Goal: Find specific page/section: Find specific page/section

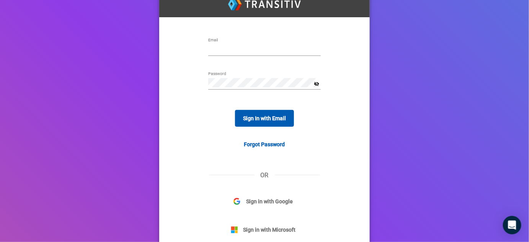
type input "[EMAIL_ADDRESS][DOMAIN_NAME]"
click at [279, 118] on span "Sign In with Email" at bounding box center [264, 118] width 43 height 6
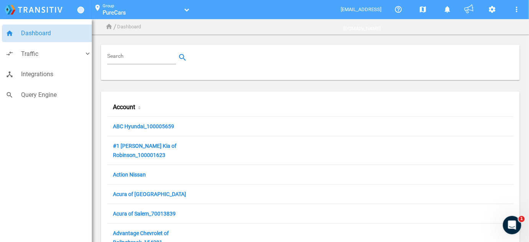
click at [138, 49] on div "Search" at bounding box center [310, 62] width 419 height 35
click at [139, 53] on input "Search" at bounding box center [143, 57] width 72 height 9
paste input "97200080"
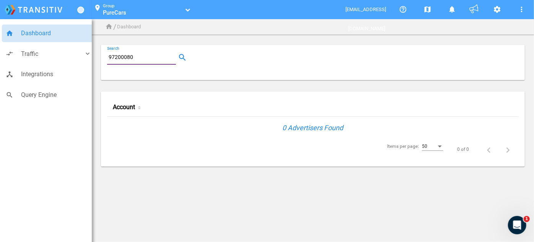
paste input "16753"
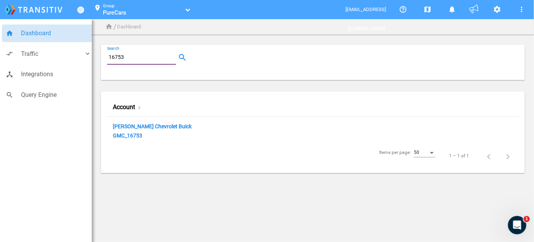
type input "16753"
click at [129, 126] on link "[PERSON_NAME] Chevrolet Buick GMC_16753" at bounding box center [152, 131] width 79 height 16
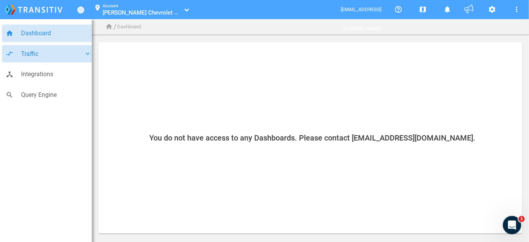
click at [61, 55] on span "Traffic" at bounding box center [52, 54] width 63 height 10
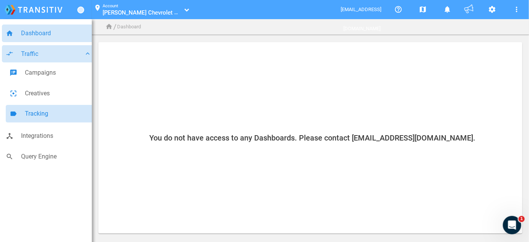
click at [57, 116] on span "Tracking" at bounding box center [58, 114] width 67 height 10
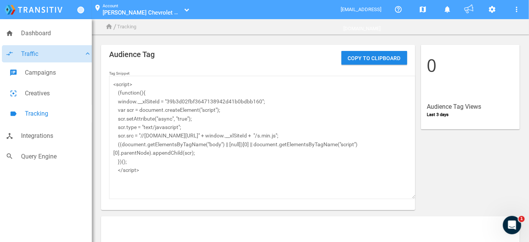
click at [237, 99] on textarea "<script> (function(){ window.__xlSiteId = "39b3d02fbf3647138942d41b0bdbb160"; v…" at bounding box center [262, 137] width 307 height 123
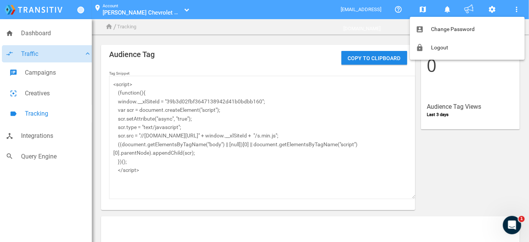
click at [492, 9] on div at bounding box center [264, 121] width 529 height 242
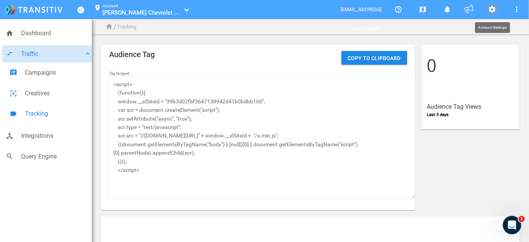
click at [493, 4] on button "settings" at bounding box center [492, 9] width 15 height 15
